Goal: Task Accomplishment & Management: Use online tool/utility

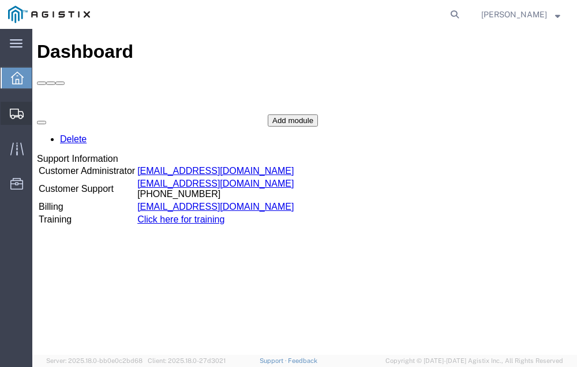
click at [0, 0] on span "Shipment Manager" at bounding box center [0, 0] width 0 height 0
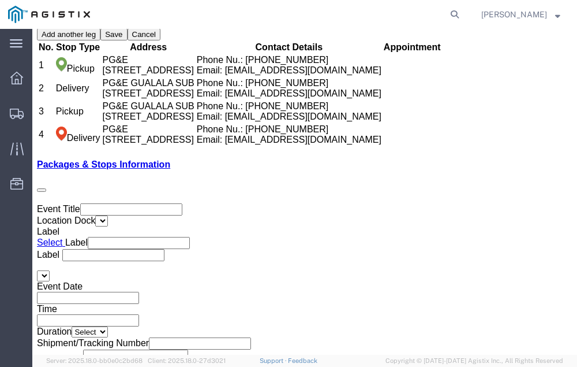
scroll to position [2142, 0]
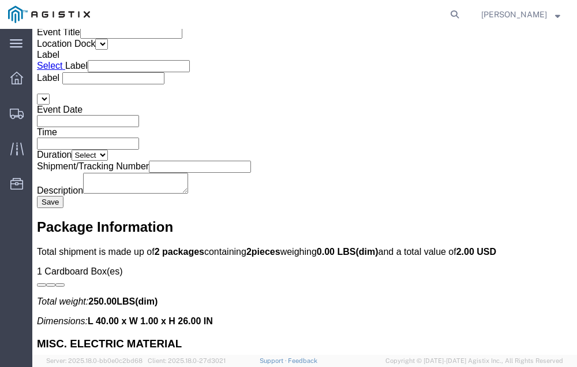
click link "Confirm"
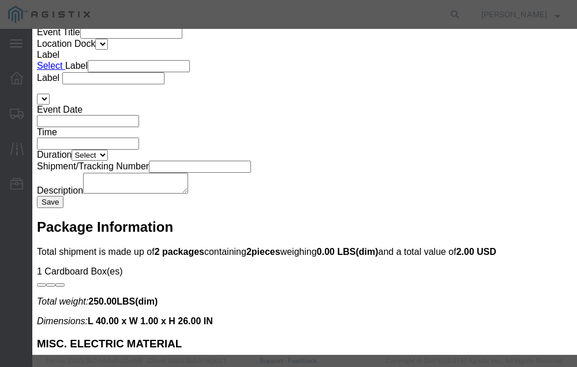
click input "checkbox"
checkbox input "true"
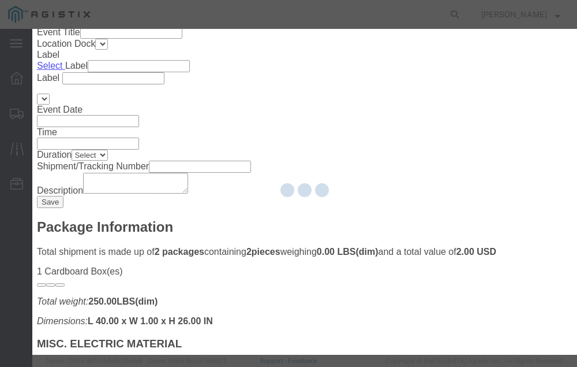
type input "[PERSON_NAME]"
type input "[PHONE_NUMBER]"
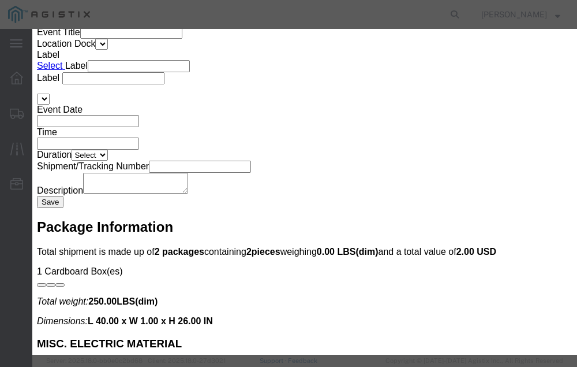
click input "text"
type input "56767089"
click button "Submit"
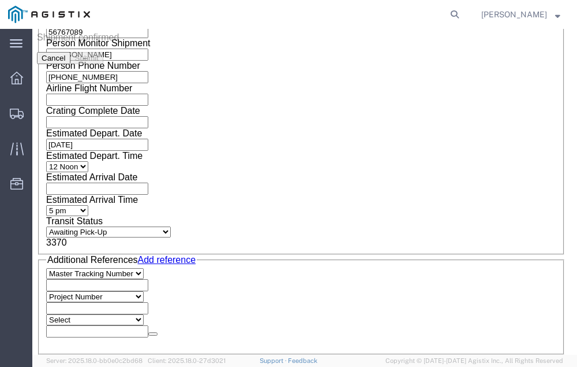
scroll to position [0, 0]
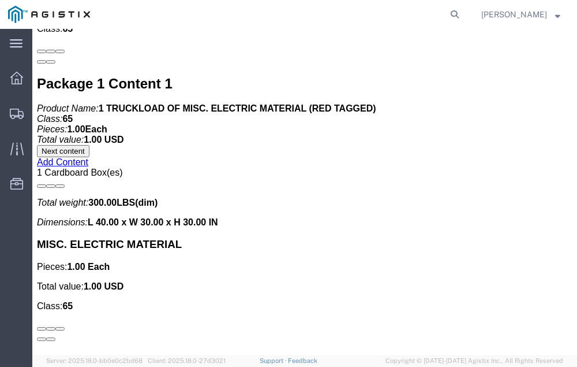
scroll to position [2687, 0]
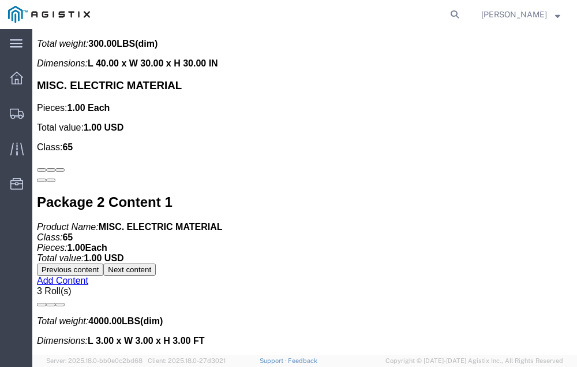
click link "Confirm"
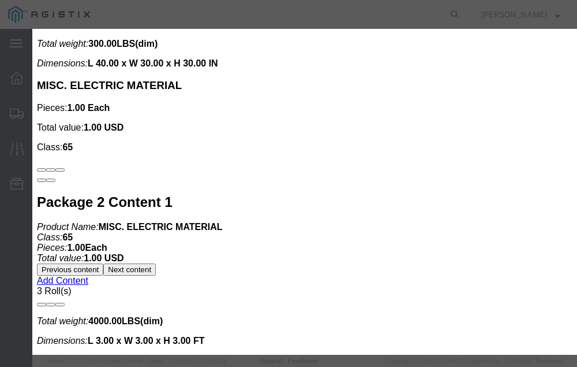
click input "checkbox"
checkbox input "true"
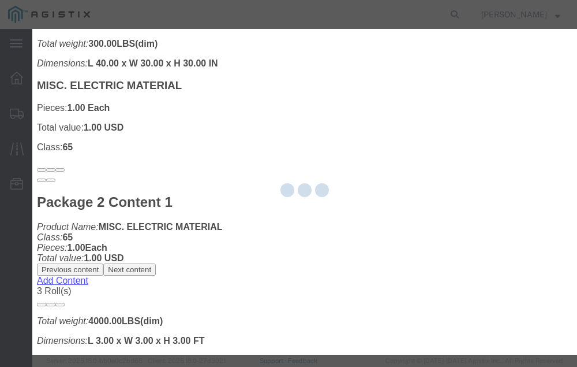
type input "[PERSON_NAME]"
type input "[PHONE_NUMBER]"
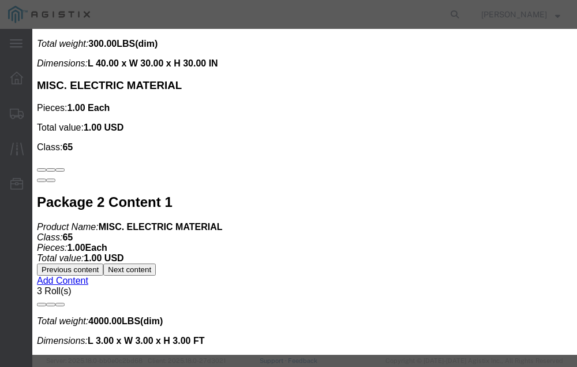
click input "text"
type input "56767493"
click button "Submit"
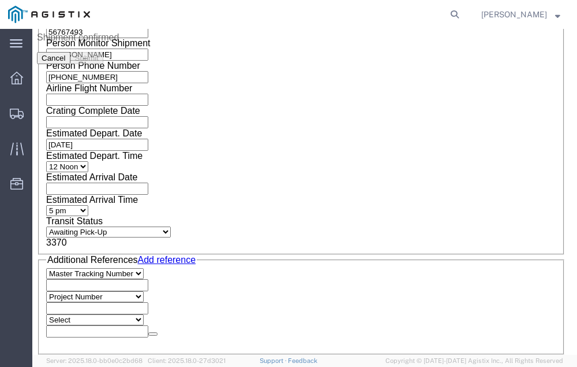
scroll to position [0, 0]
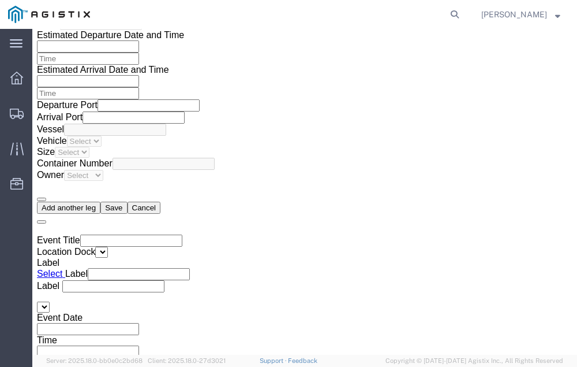
scroll to position [1822, 0]
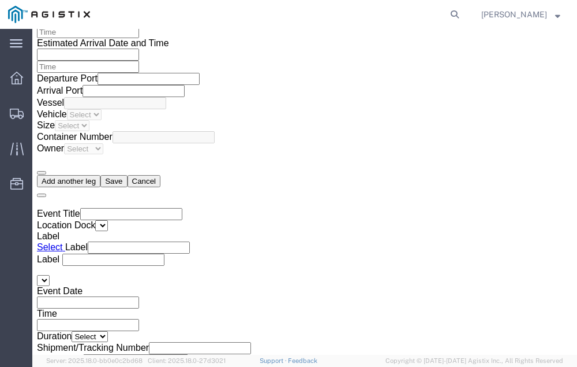
click link "Confirm"
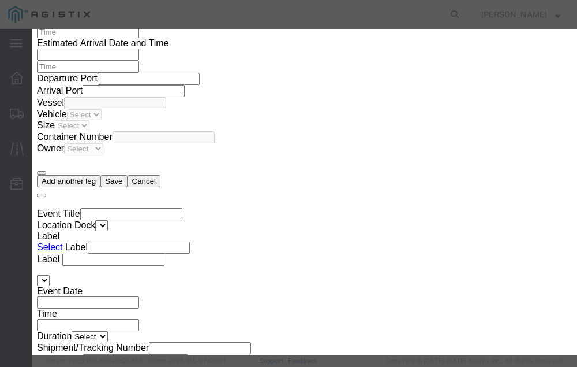
click input "checkbox"
checkbox input "true"
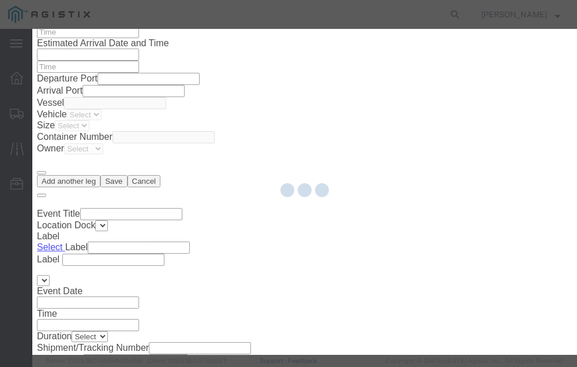
type input "[PERSON_NAME]"
type input "[PHONE_NUMBER]"
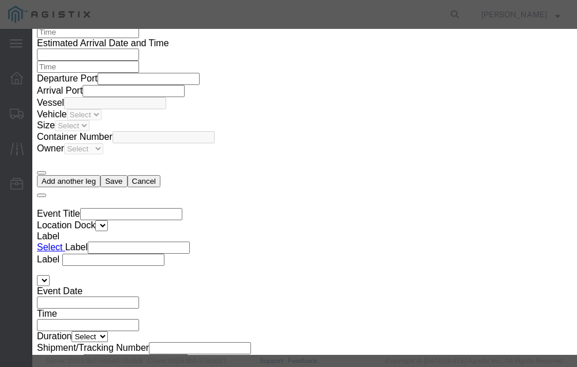
click input "text"
type input "56768346"
click button "Submit"
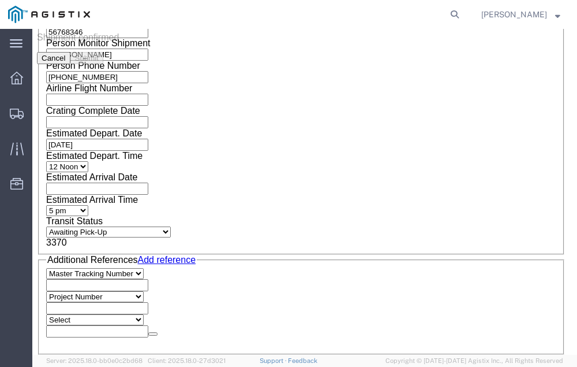
scroll to position [0, 0]
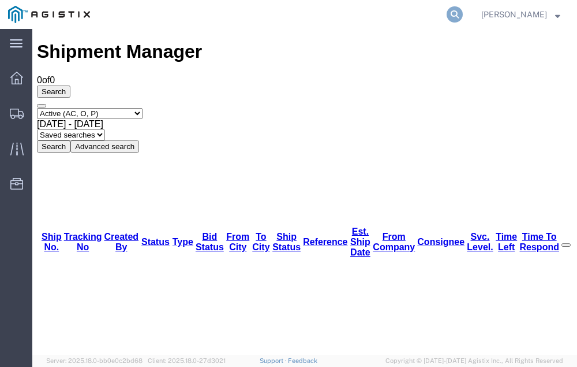
click at [463, 12] on icon at bounding box center [455, 14] width 16 height 16
type input "56731418"
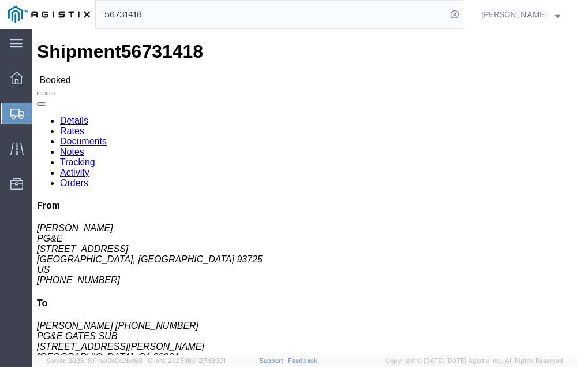
click link "Tracking"
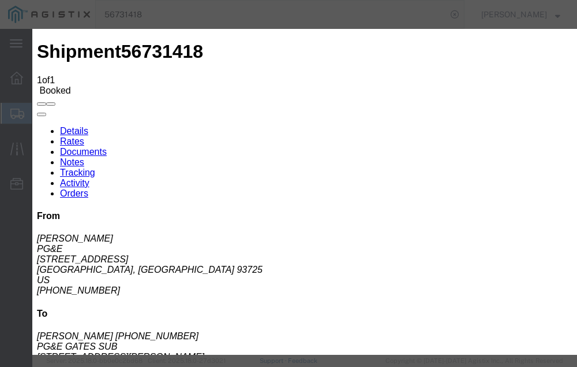
type input "[DATE]"
type input "4:00 PM"
select select "DELIVRED"
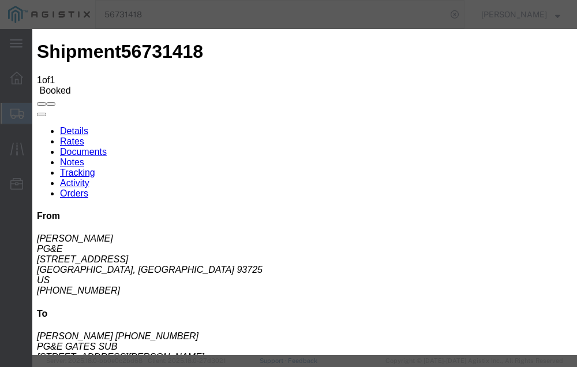
type input "[DATE]"
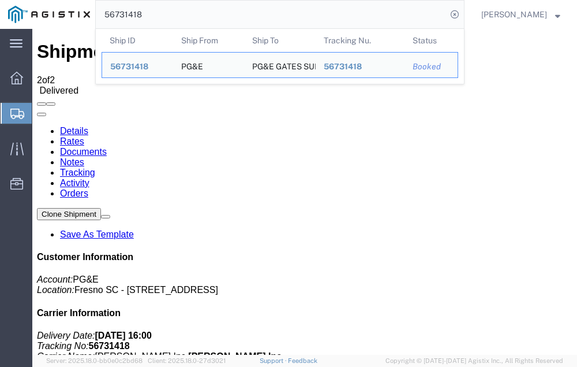
click at [173, 14] on input "56731418" at bounding box center [271, 15] width 351 height 28
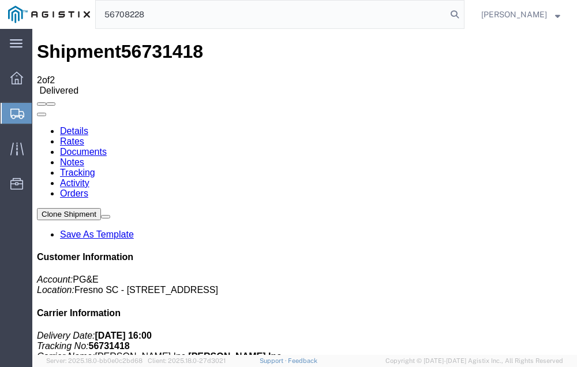
type input "56708228"
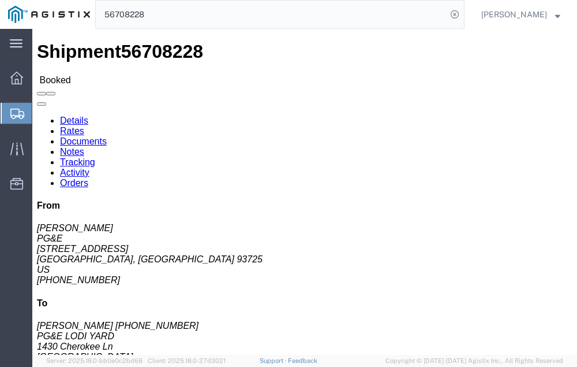
click link "Tracking"
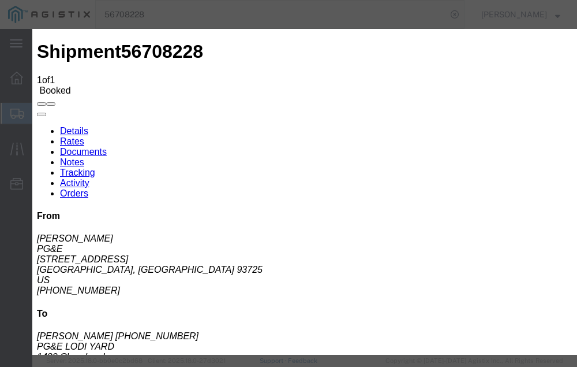
type input "[DATE]"
type input "4:00 PM"
select select "DELIVRED"
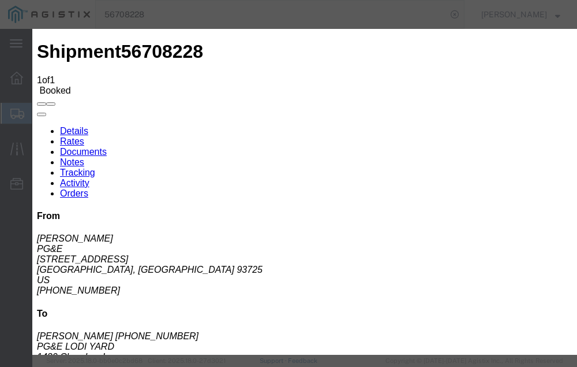
type input "[DATE]"
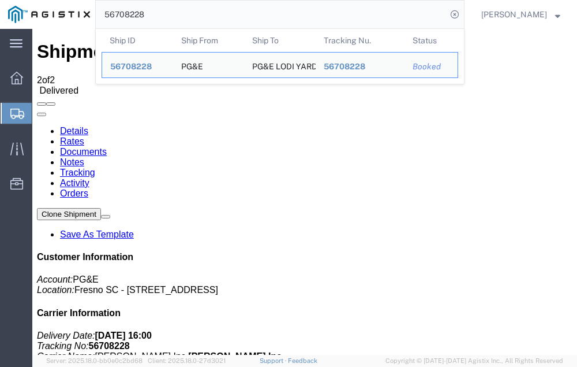
click at [171, 12] on input "56708228" at bounding box center [271, 15] width 351 height 28
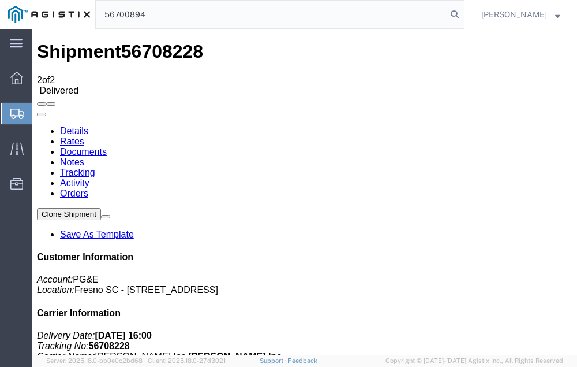
type input "56700894"
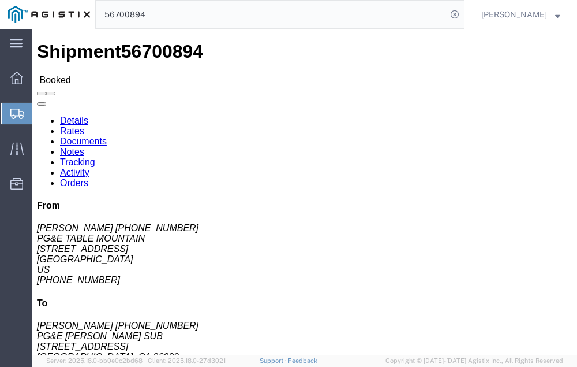
click link "Tracking"
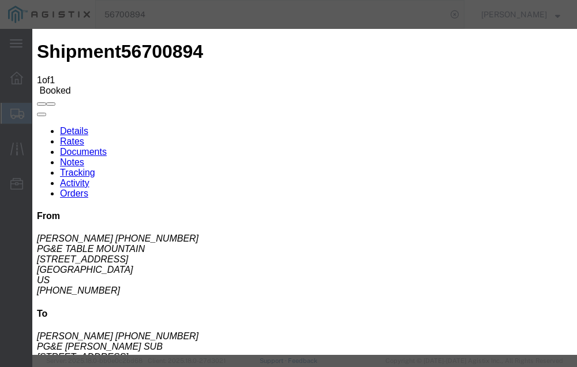
type input "[DATE]"
type input "4:00 PM"
select select "DELIVRED"
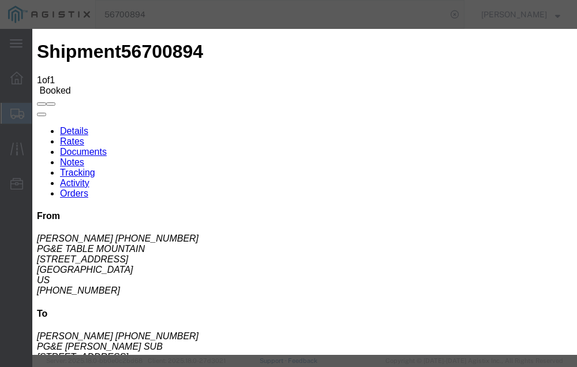
type input "[DATE]"
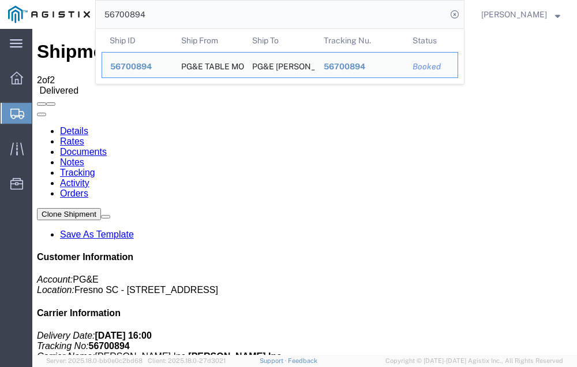
click at [170, 14] on input "56700894" at bounding box center [271, 15] width 351 height 28
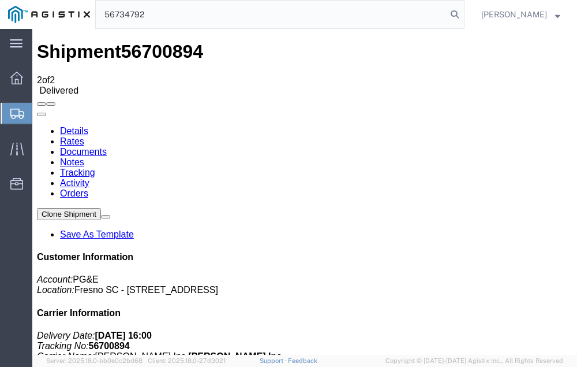
type input "56734792"
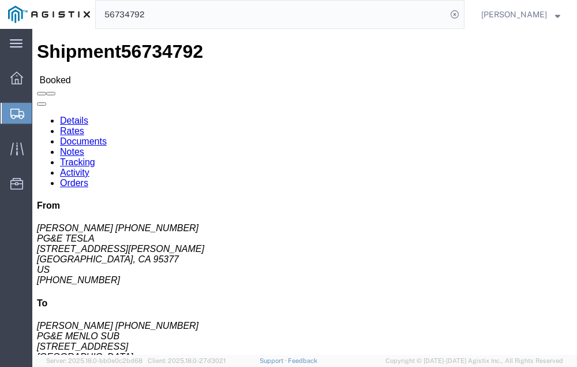
click link "Tracking"
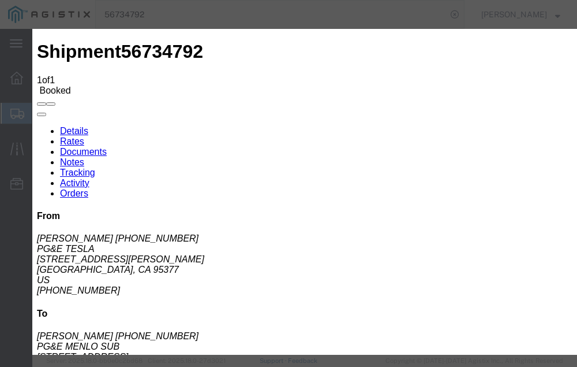
type input "[DATE]"
type input "4:00 PM"
select select "DELIVRED"
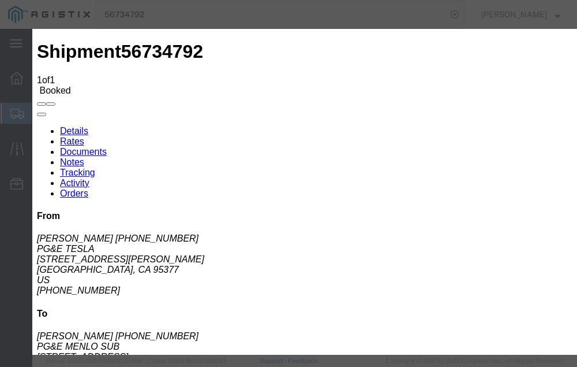
type input "[DATE]"
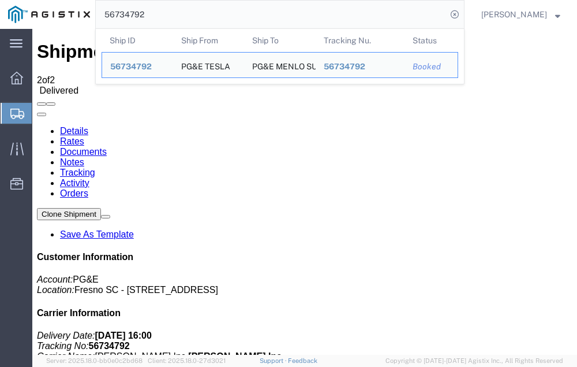
click at [172, 14] on input "56734792" at bounding box center [271, 15] width 351 height 28
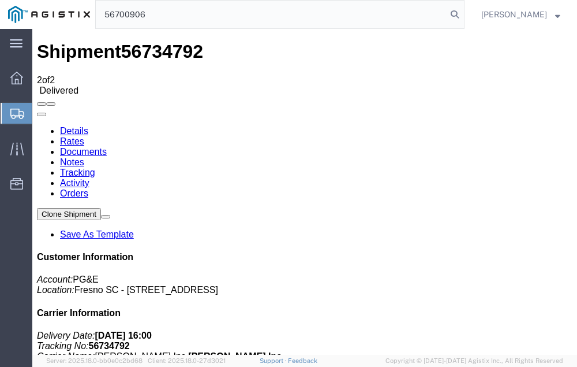
type input "56700906"
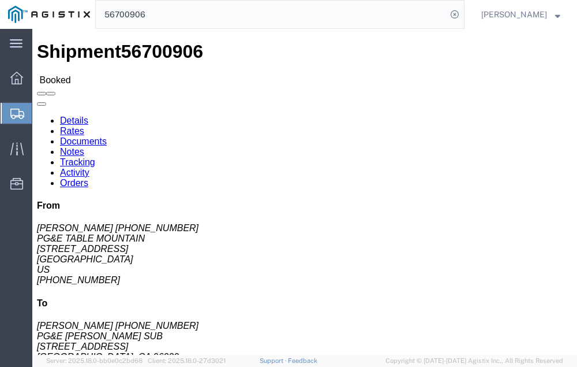
click link "Tracking"
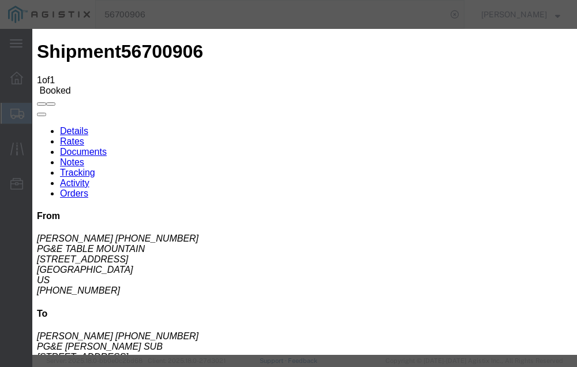
type input "[DATE]"
type input "4:00 PM"
select select "DELIVRED"
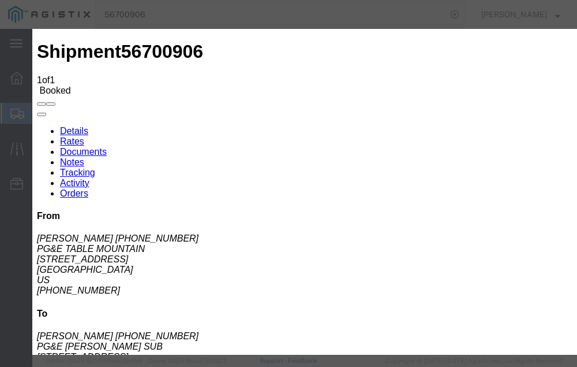
type input "[DATE]"
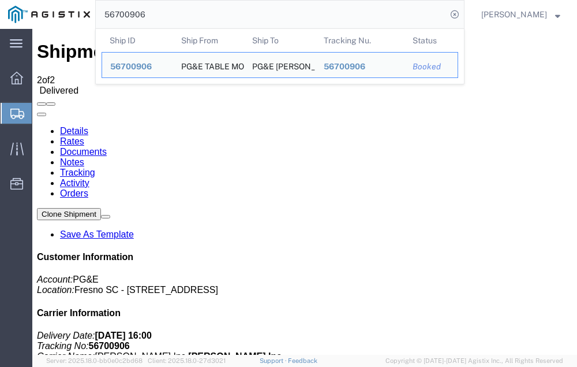
click at [169, 13] on input "56700906" at bounding box center [271, 15] width 351 height 28
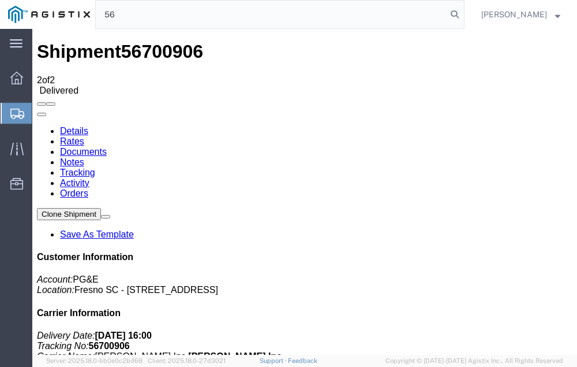
type input "5"
